Goal: Task Accomplishment & Management: Use online tool/utility

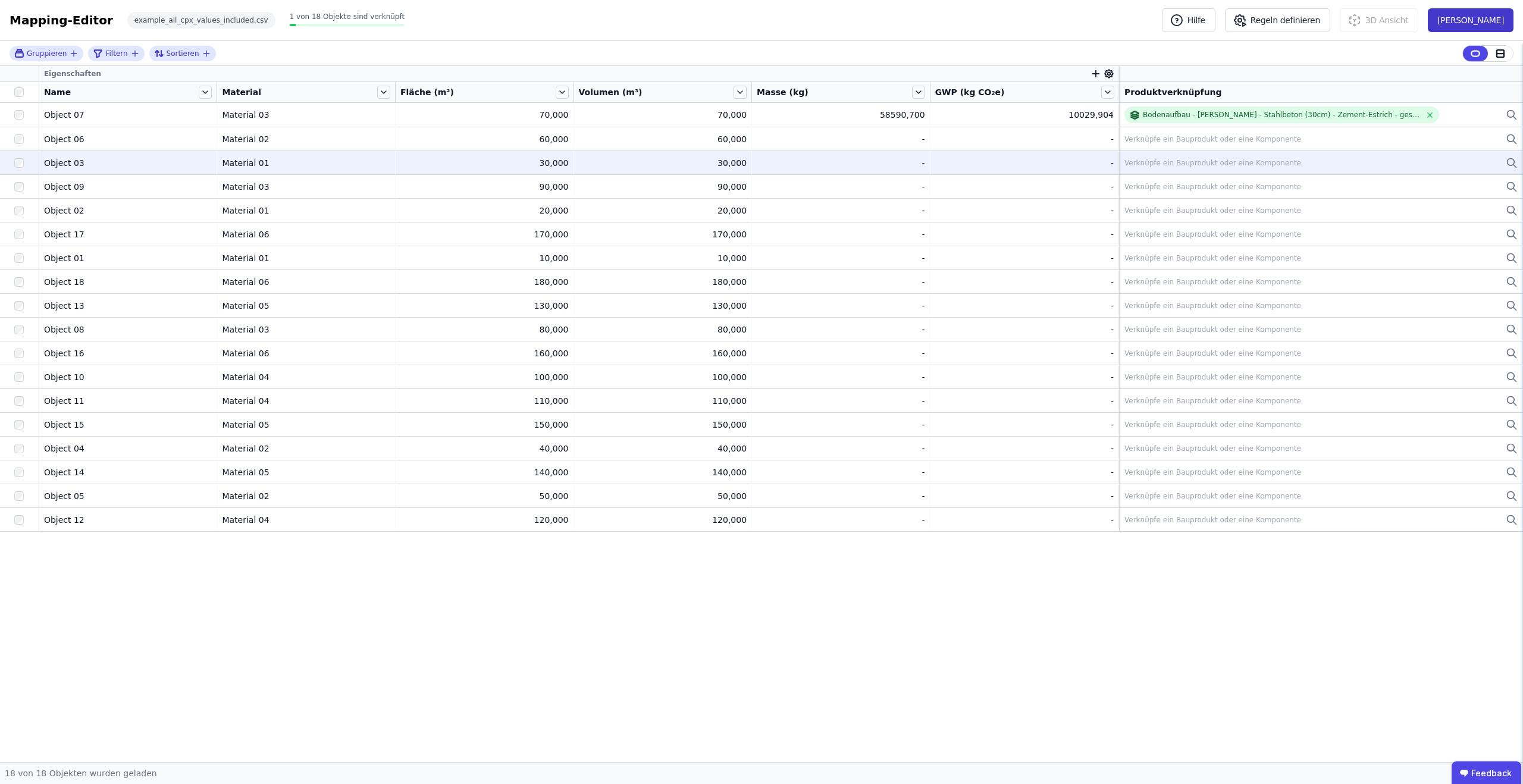
click at [1483, 14] on button "[PERSON_NAME]" at bounding box center [1471, 20] width 86 height 24
